Goal: Find specific page/section: Find specific page/section

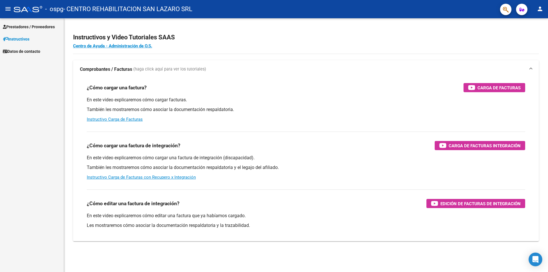
click at [21, 26] on span "Prestadores / Proveedores" at bounding box center [29, 27] width 52 height 6
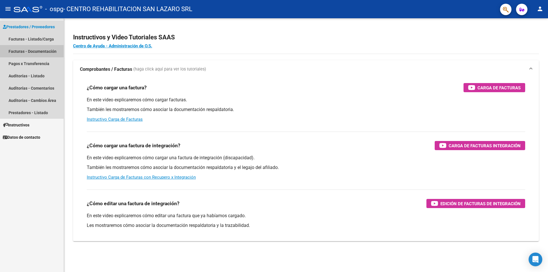
click at [28, 49] on link "Facturas - Documentación" at bounding box center [32, 51] width 64 height 12
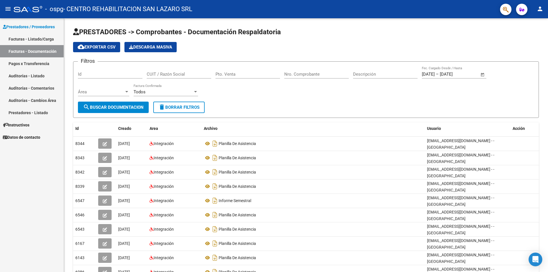
click at [33, 37] on link "Facturas - Listado/Carga" at bounding box center [32, 39] width 64 height 12
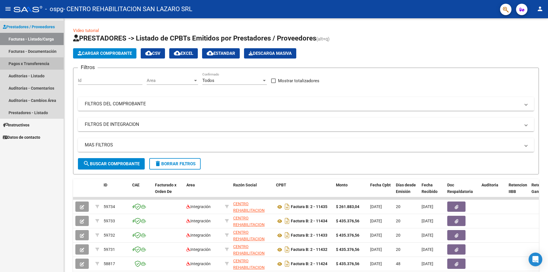
click at [31, 63] on link "Pagos x Transferencia" at bounding box center [32, 63] width 64 height 12
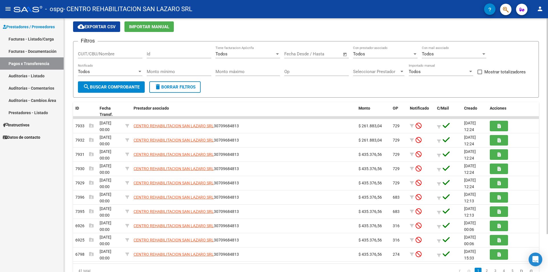
scroll to position [45, 0]
